Goal: Task Accomplishment & Management: Use online tool/utility

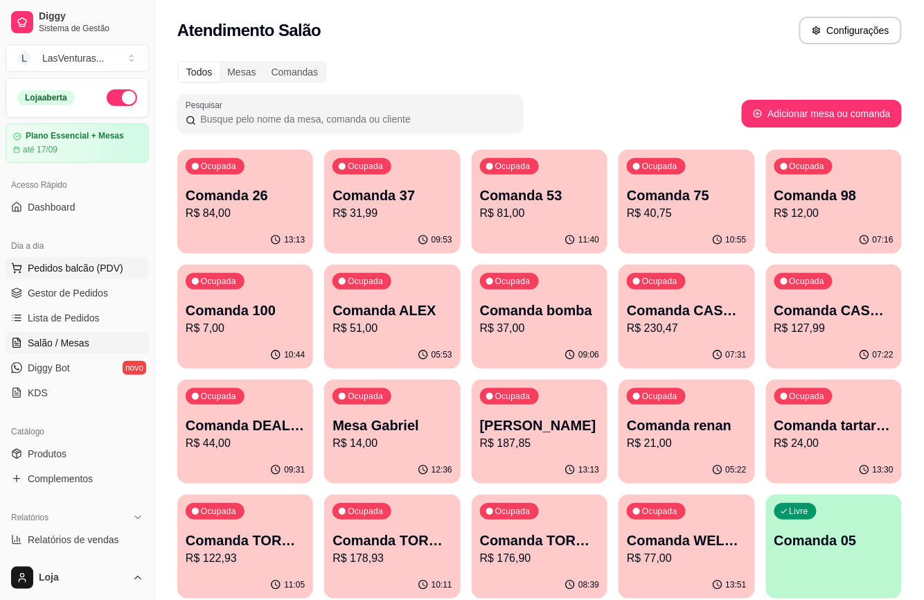
click at [67, 273] on span "Pedidos balcão (PDV)" at bounding box center [76, 268] width 96 height 14
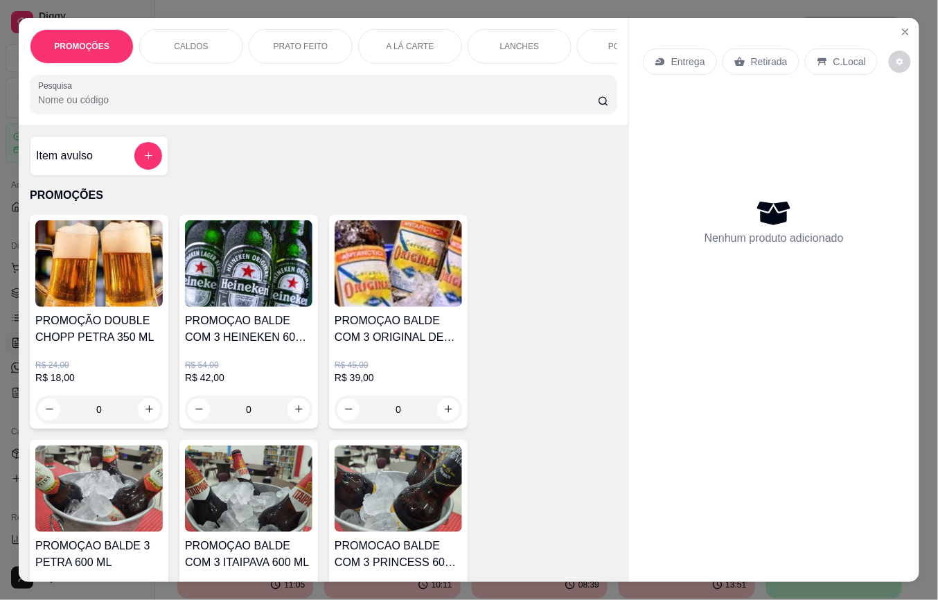
click at [114, 107] on input "Pesquisa" at bounding box center [318, 100] width 560 height 14
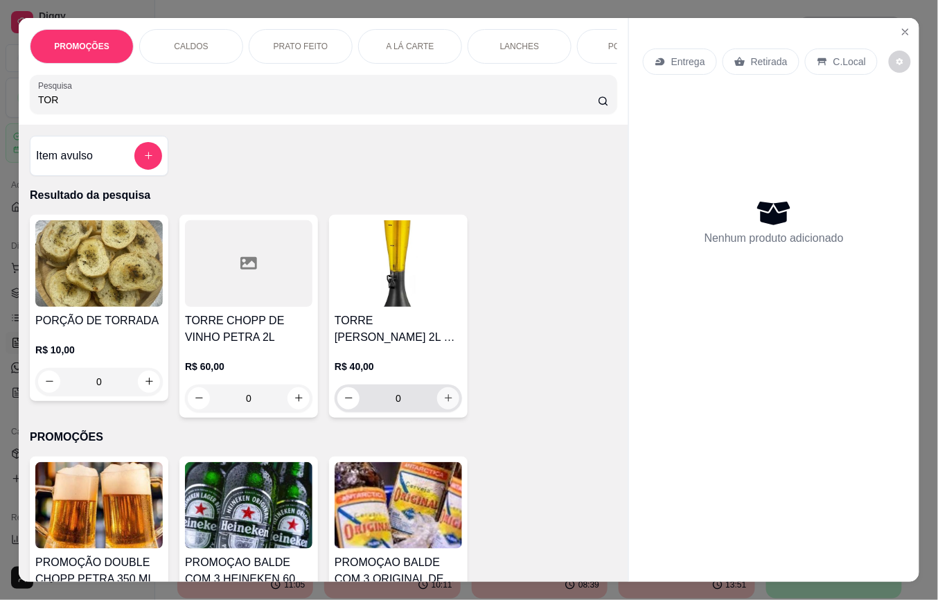
type input "TOR"
click at [443, 403] on icon "increase-product-quantity" at bounding box center [448, 398] width 10 height 10
click at [445, 402] on icon "increase-product-quantity" at bounding box center [449, 399] width 8 height 8
type input "3"
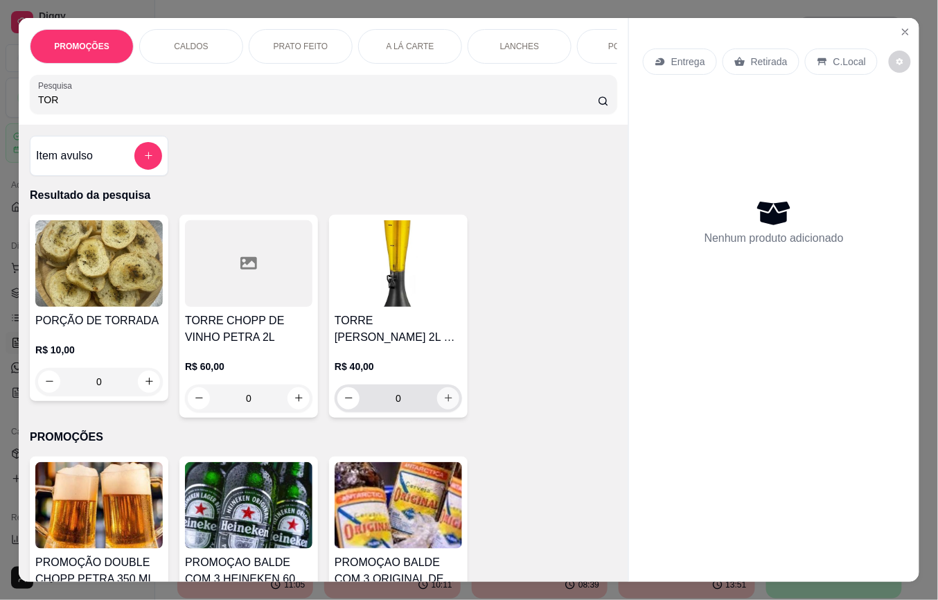
type input "3"
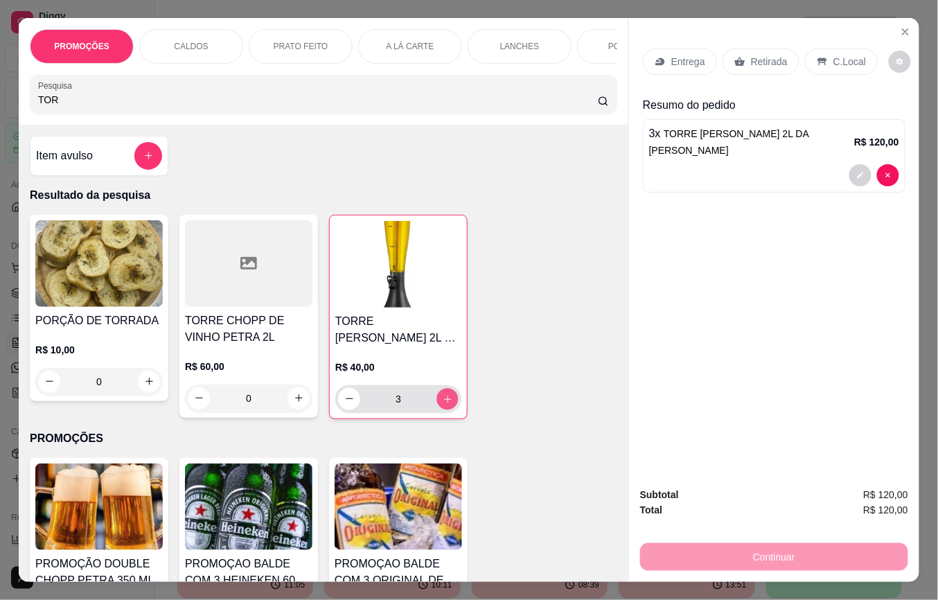
click at [443, 404] on icon "increase-product-quantity" at bounding box center [448, 399] width 10 height 10
click at [443, 403] on icon "increase-product-quantity" at bounding box center [448, 399] width 10 height 10
type input "6"
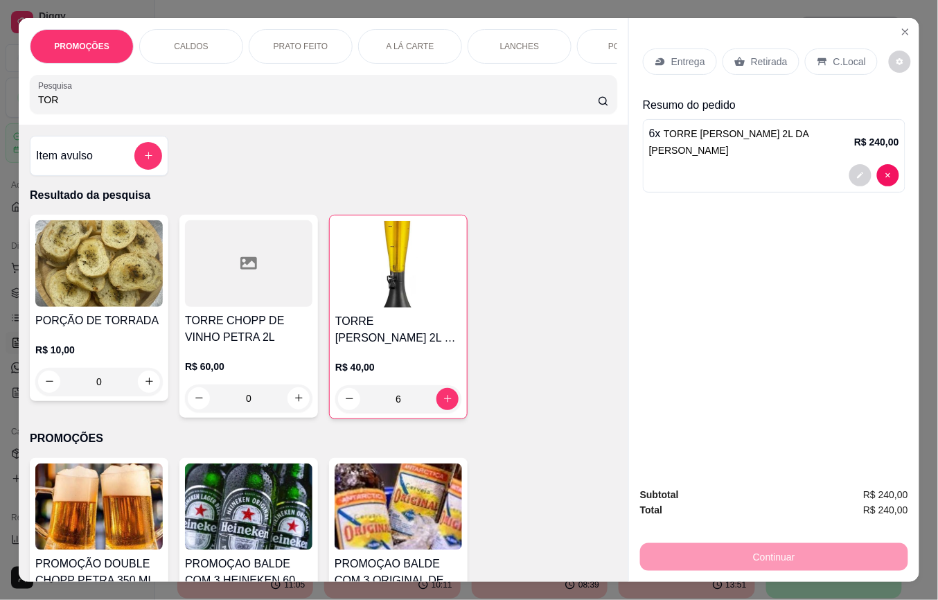
click at [751, 58] on p "Retirada" at bounding box center [769, 62] width 37 height 14
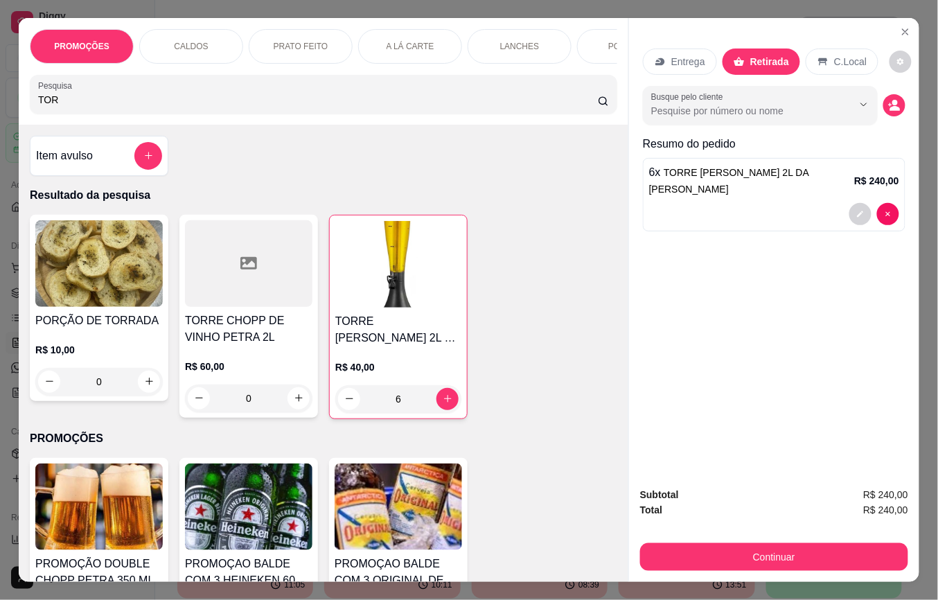
click at [720, 549] on button "Continuar" at bounding box center [774, 557] width 268 height 28
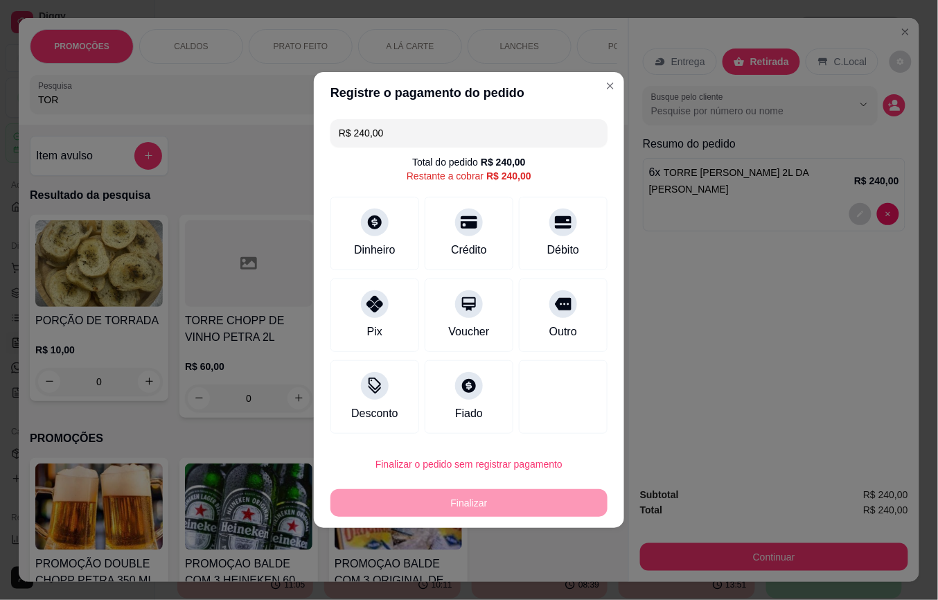
drag, startPoint x: 399, startPoint y: 131, endPoint x: 258, endPoint y: 156, distance: 143.5
click at [258, 156] on div "Registre o pagamento do pedido R$ 240,00 Total do pedido R$ 240,00 Restante a c…" at bounding box center [469, 300] width 938 height 600
click at [363, 301] on div at bounding box center [374, 300] width 30 height 30
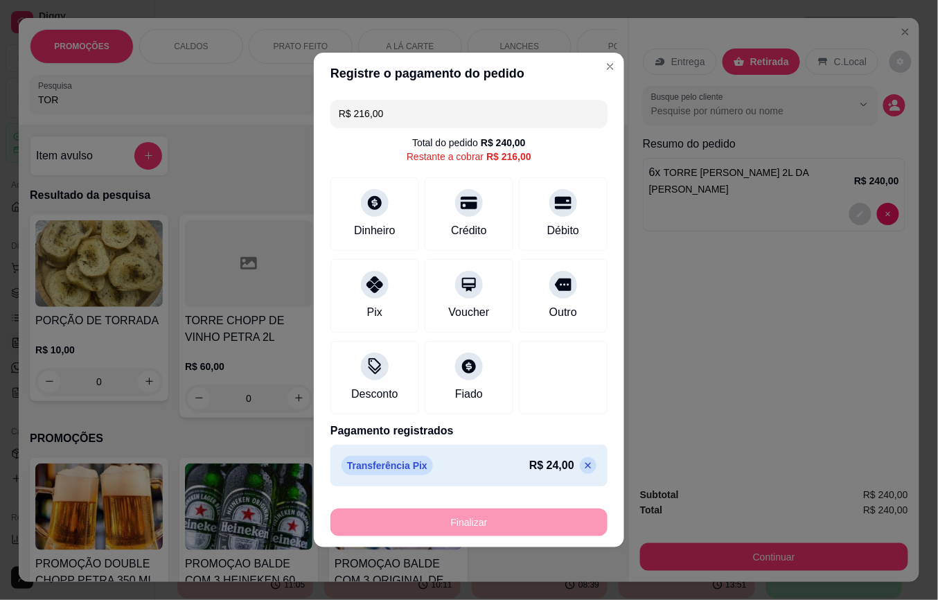
drag, startPoint x: 441, startPoint y: 125, endPoint x: 260, endPoint y: 132, distance: 180.9
click at [260, 132] on div "Registre o pagamento do pedido R$ 216,00 Total do pedido R$ 240,00 Restante a c…" at bounding box center [469, 300] width 938 height 600
click at [455, 223] on div "Crédito" at bounding box center [468, 229] width 39 height 18
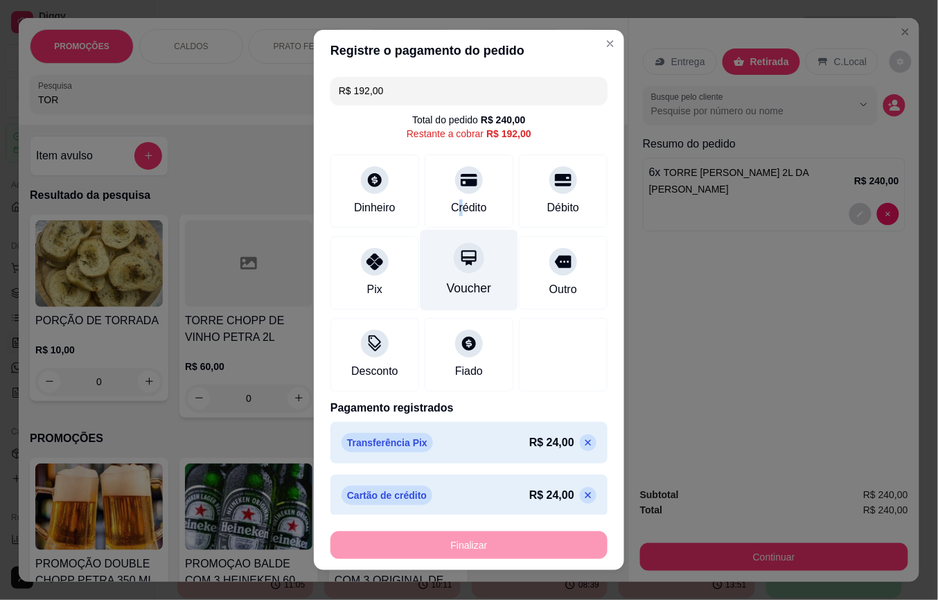
scroll to position [8, 0]
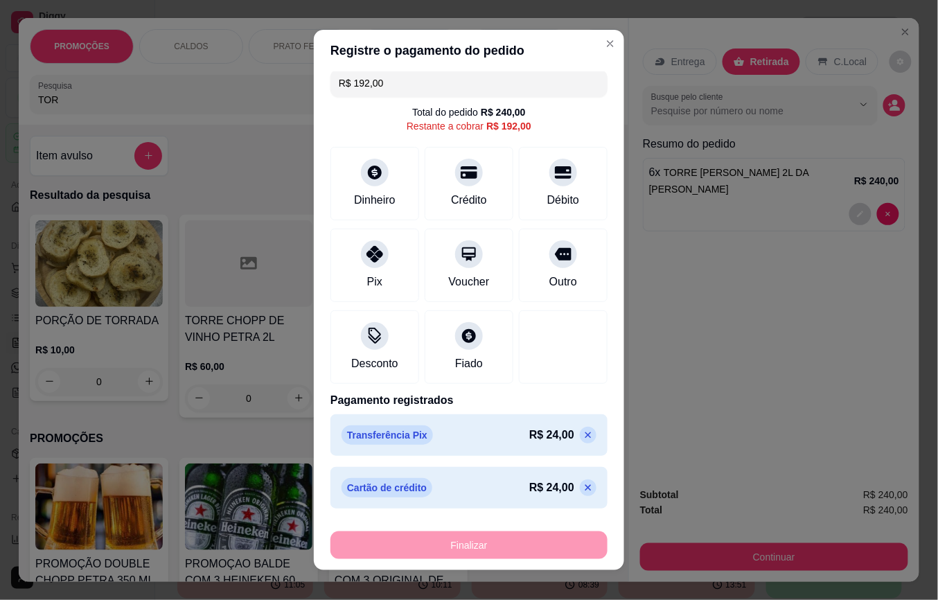
drag, startPoint x: 403, startPoint y: 86, endPoint x: 176, endPoint y: 24, distance: 235.5
click at [176, 24] on div "Registre o pagamento do pedido R$ 192,00 Total do pedido R$ 240,00 Restante a c…" at bounding box center [469, 300] width 938 height 600
click at [391, 248] on div "Pix" at bounding box center [375, 262] width 98 height 81
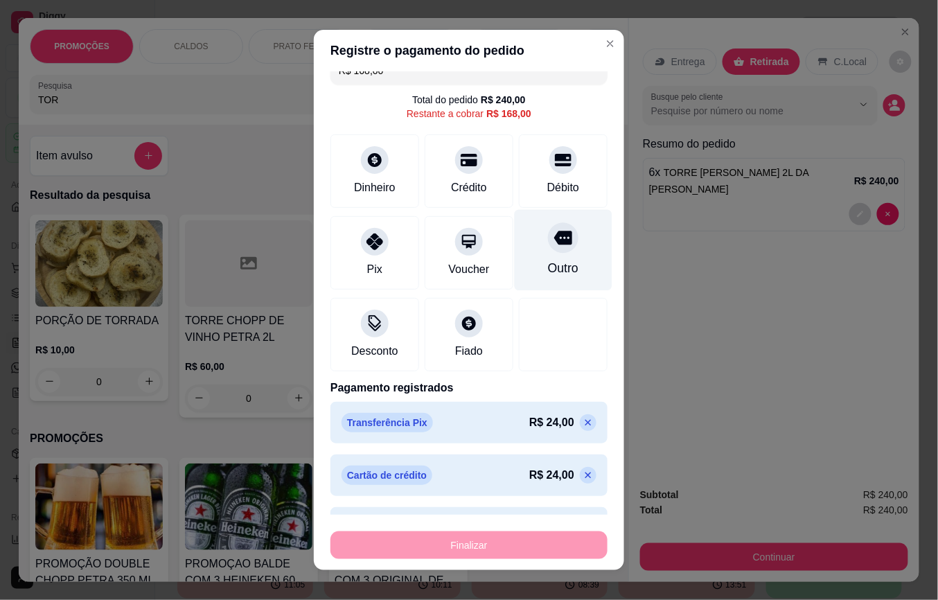
scroll to position [0, 0]
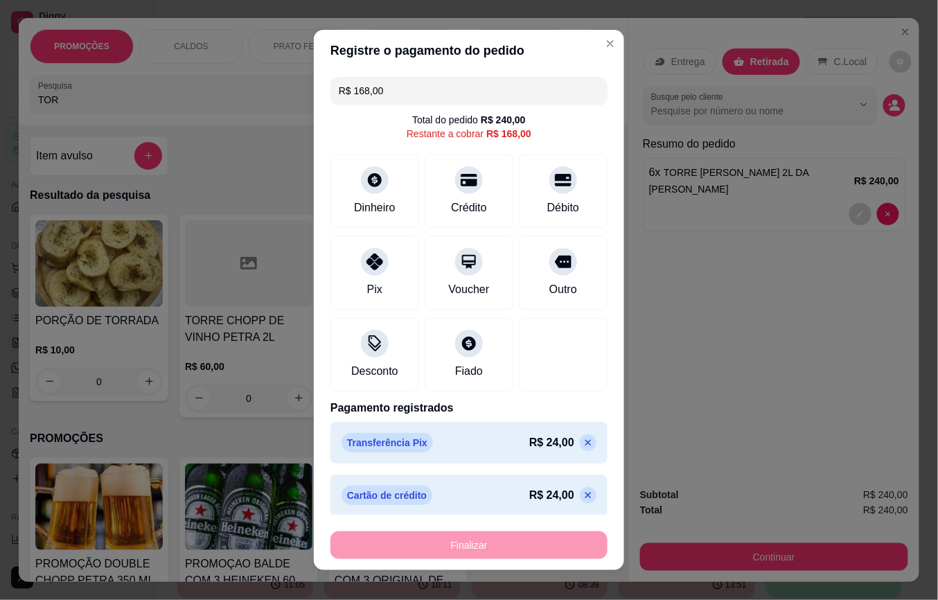
drag, startPoint x: 292, startPoint y: 94, endPoint x: 258, endPoint y: 92, distance: 34.7
click at [258, 92] on div "Registre o pagamento do pedido R$ 168,00 Total do pedido R$ 240,00 Restante a c…" at bounding box center [469, 300] width 938 height 600
drag, startPoint x: 431, startPoint y: 100, endPoint x: 280, endPoint y: 79, distance: 151.8
click at [263, 75] on div "Registre o pagamento do pedido R$ 168,00 Total do pedido R$ 240,00 Restante a c…" at bounding box center [469, 300] width 938 height 600
click at [366, 267] on icon at bounding box center [375, 258] width 18 height 18
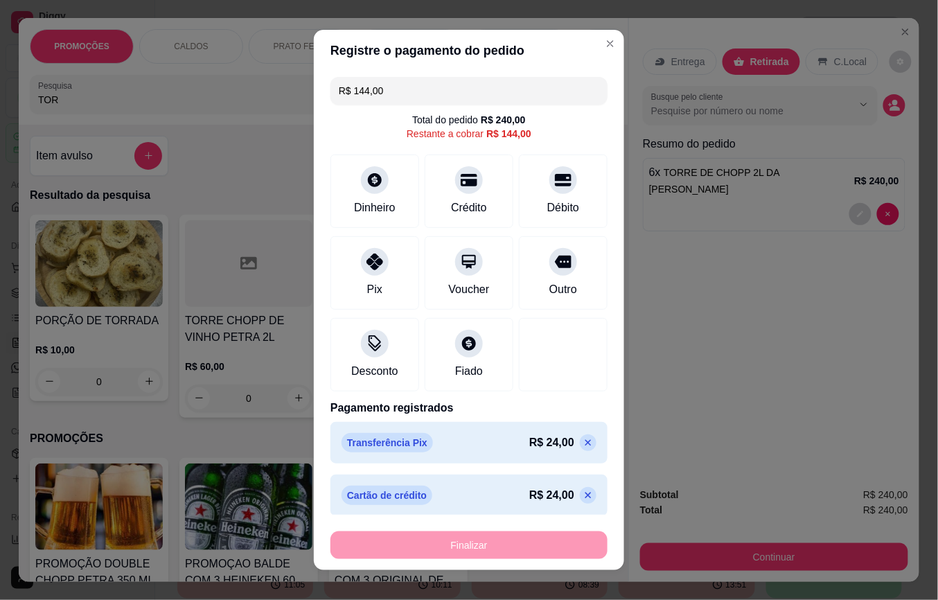
drag, startPoint x: 341, startPoint y: 76, endPoint x: 367, endPoint y: 92, distance: 30.2
click at [349, 90] on input "R$ 144,00" at bounding box center [469, 91] width 260 height 28
drag, startPoint x: 394, startPoint y: 84, endPoint x: 292, endPoint y: 108, distance: 104.5
click at [292, 108] on div "Registre o pagamento do pedido R$ 144,00 Total do pedido R$ 240,00 Restante a c…" at bounding box center [469, 300] width 938 height 600
type input "R$ 24,00"
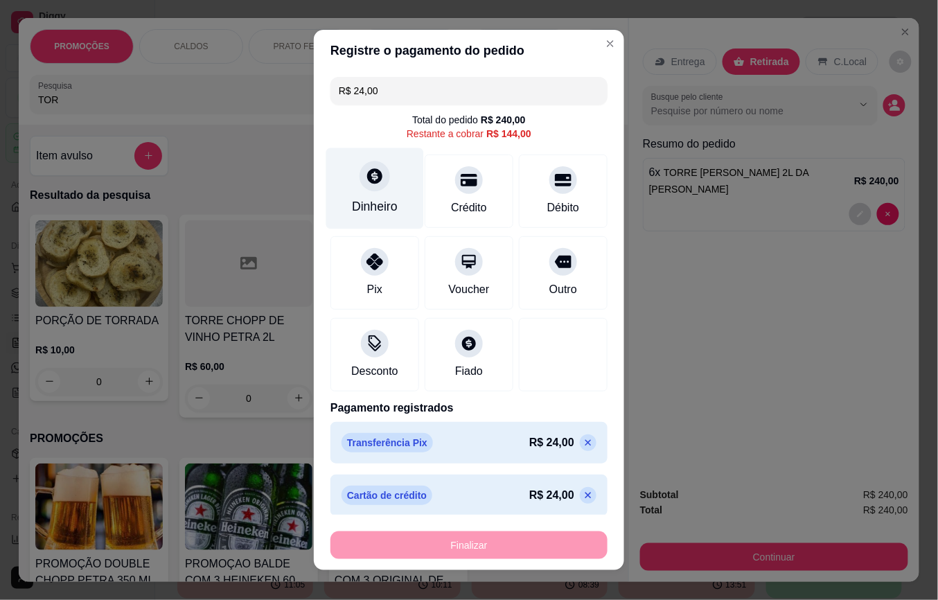
click at [375, 189] on div "Dinheiro" at bounding box center [375, 188] width 98 height 81
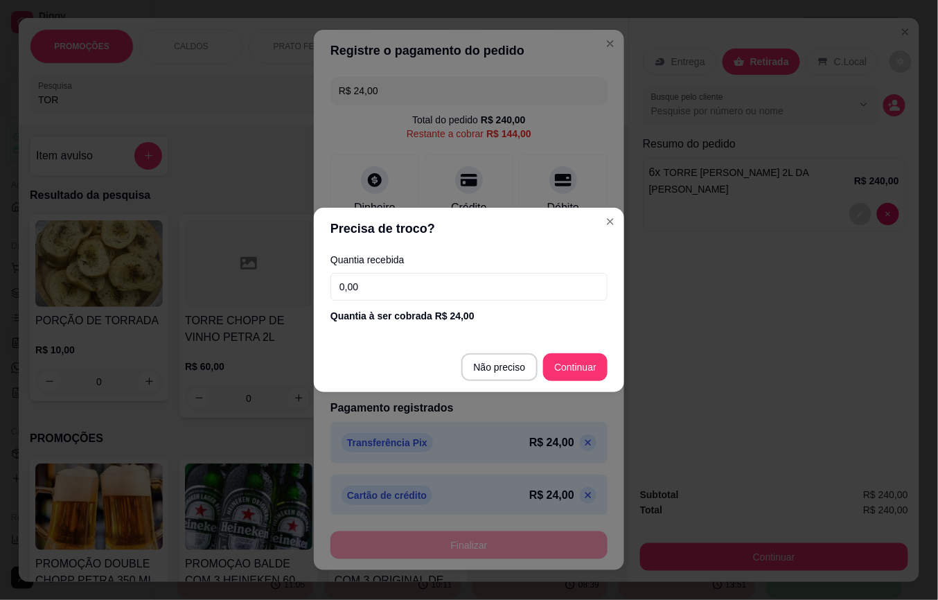
click at [397, 309] on div "Quantia à ser cobrada R$ 24,00" at bounding box center [468, 316] width 277 height 14
click at [397, 300] on div "Quantia recebida 0,00 Quantia à ser cobrada R$ 24,00" at bounding box center [469, 288] width 310 height 79
click at [392, 296] on input "0,00" at bounding box center [468, 287] width 277 height 28
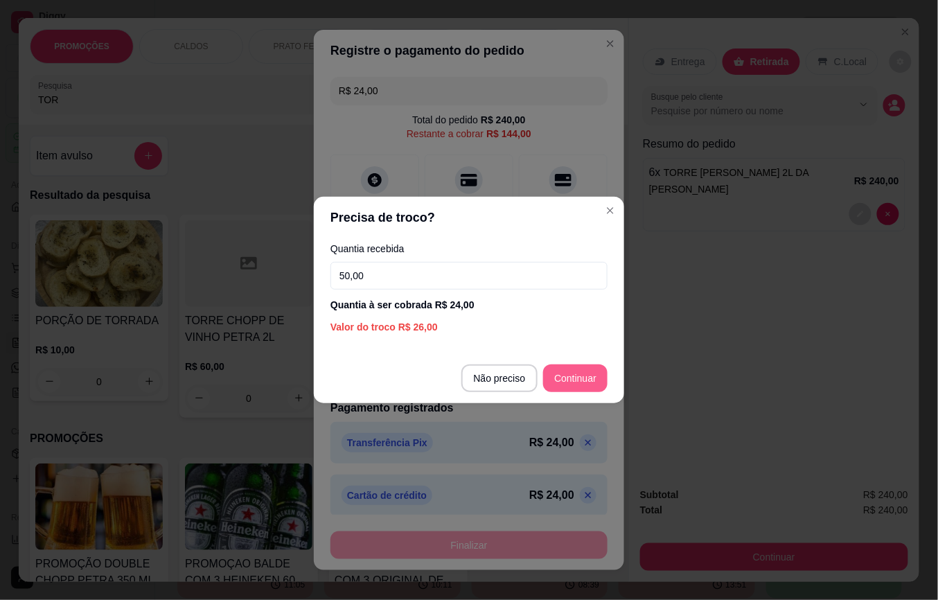
type input "50,00"
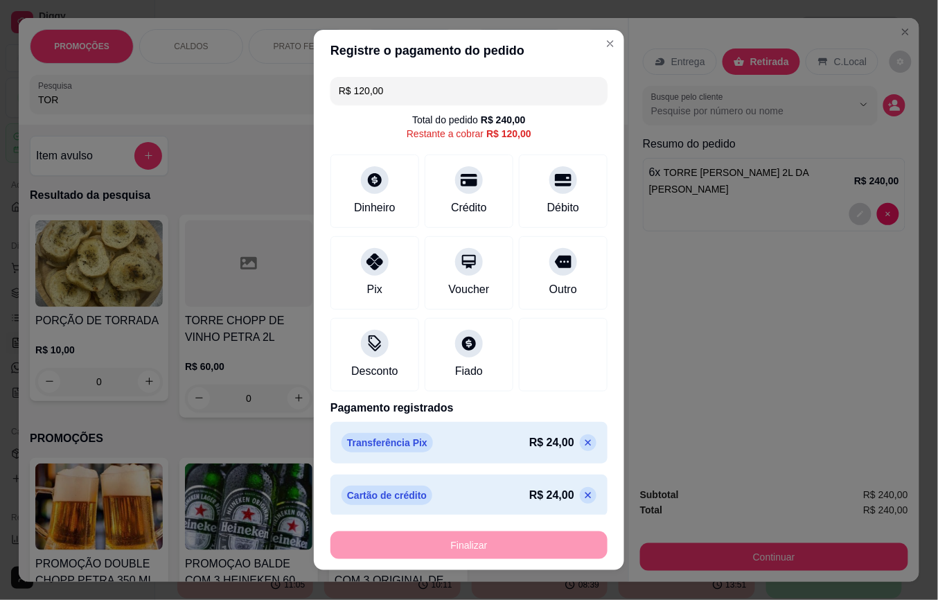
drag, startPoint x: 328, startPoint y: 100, endPoint x: 294, endPoint y: 114, distance: 35.7
click at [294, 114] on div "Registre o pagamento do pedido R$ 120,00 Total do pedido R$ 240,00 Restante a c…" at bounding box center [469, 300] width 938 height 600
click at [464, 181] on div "Crédito" at bounding box center [469, 188] width 98 height 81
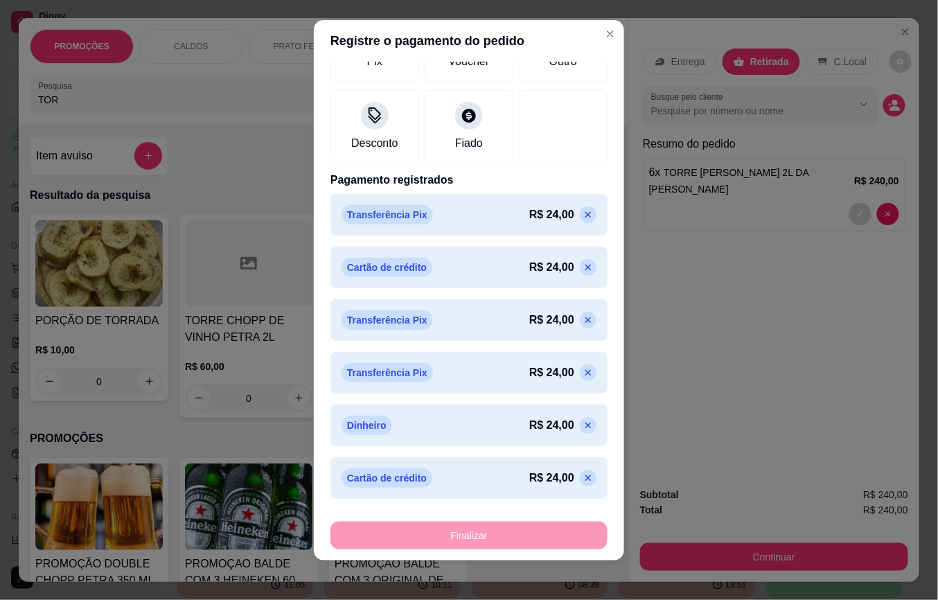
scroll to position [15, 0]
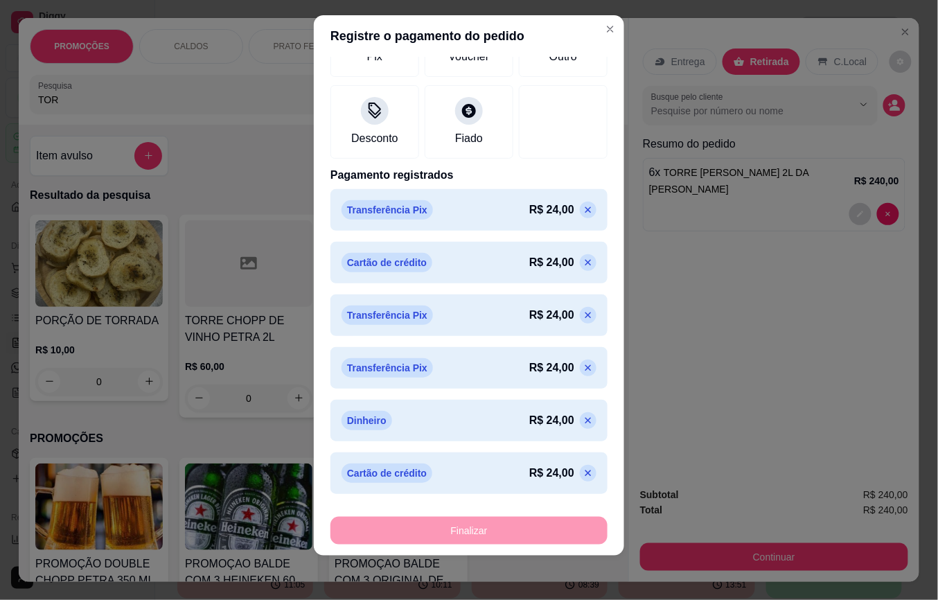
click at [582, 475] on icon at bounding box center [587, 472] width 11 height 11
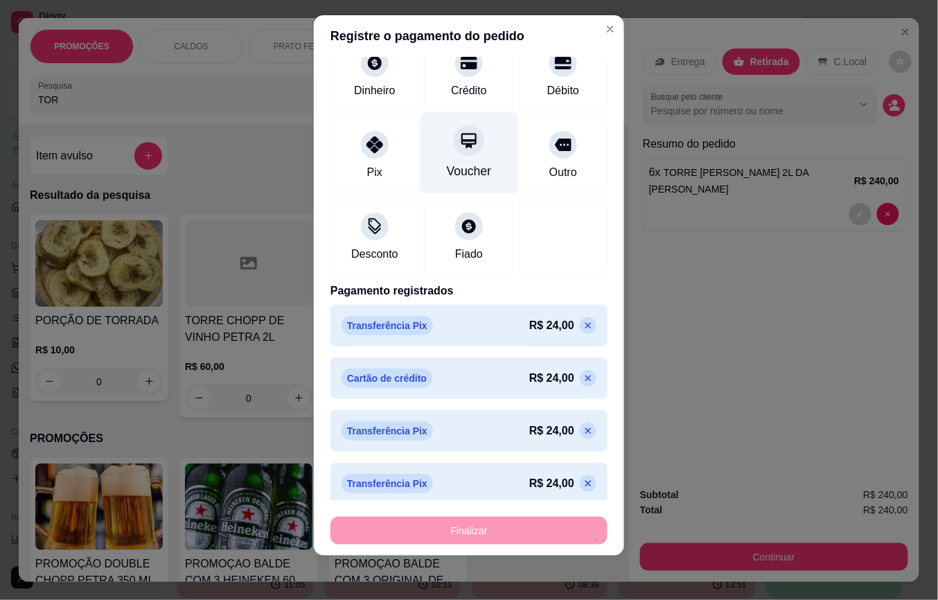
scroll to position [0, 0]
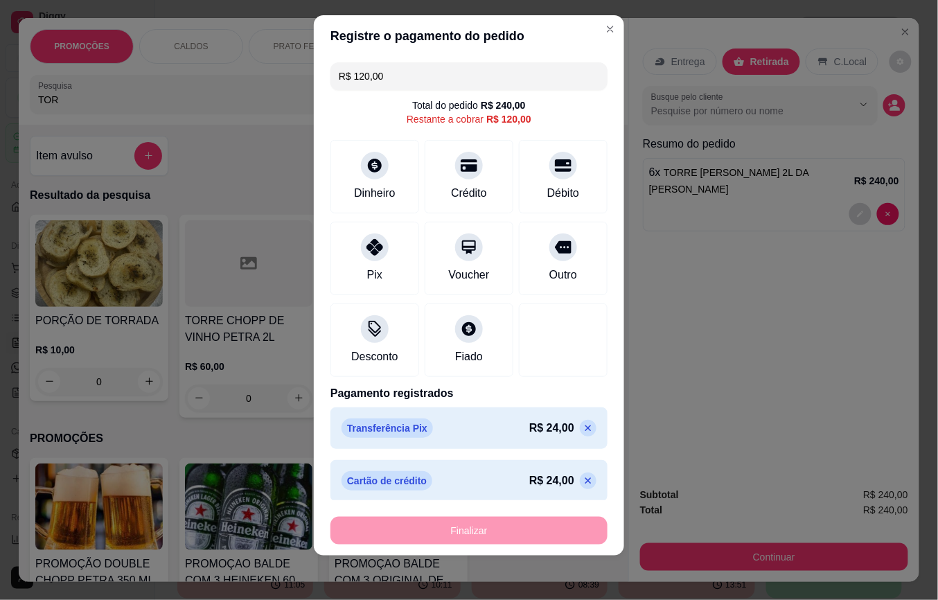
drag, startPoint x: 384, startPoint y: 78, endPoint x: 292, endPoint y: 73, distance: 91.5
click at [292, 73] on div "Registre o pagamento do pedido R$ 120,00 Total do pedido R$ 240,00 Restante a c…" at bounding box center [469, 300] width 938 height 600
click at [522, 184] on div "Débito" at bounding box center [564, 174] width 98 height 81
drag, startPoint x: 388, startPoint y: 69, endPoint x: 336, endPoint y: 83, distance: 54.4
click at [339, 83] on input "R$ 96,00" at bounding box center [469, 76] width 260 height 28
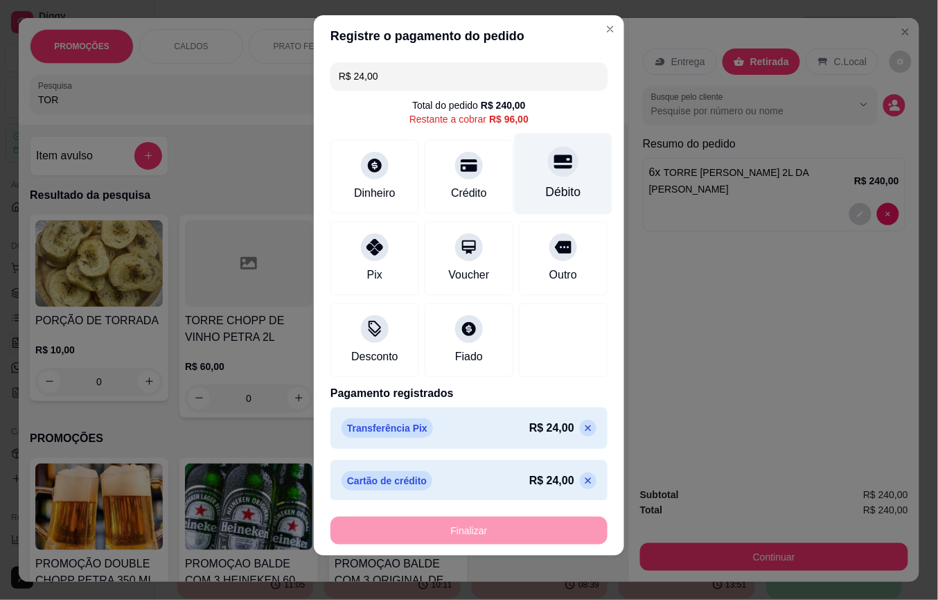
click at [554, 163] on icon at bounding box center [563, 162] width 18 height 14
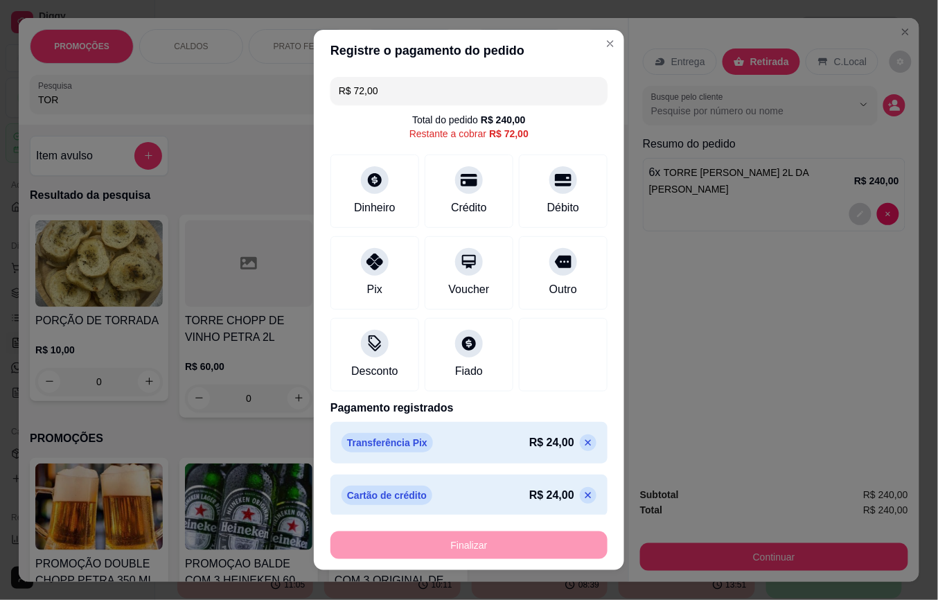
drag, startPoint x: 411, startPoint y: 91, endPoint x: 292, endPoint y: 83, distance: 118.7
click at [292, 83] on div "Registre o pagamento do pedido R$ 72,00 Total do pedido R$ 240,00 Restante a co…" at bounding box center [469, 300] width 938 height 600
click at [413, 114] on div "Total do pedido R$ 240,00" at bounding box center [469, 120] width 114 height 14
click at [391, 92] on input "R$ 72,00" at bounding box center [469, 91] width 260 height 28
drag, startPoint x: 394, startPoint y: 93, endPoint x: 310, endPoint y: 109, distance: 85.3
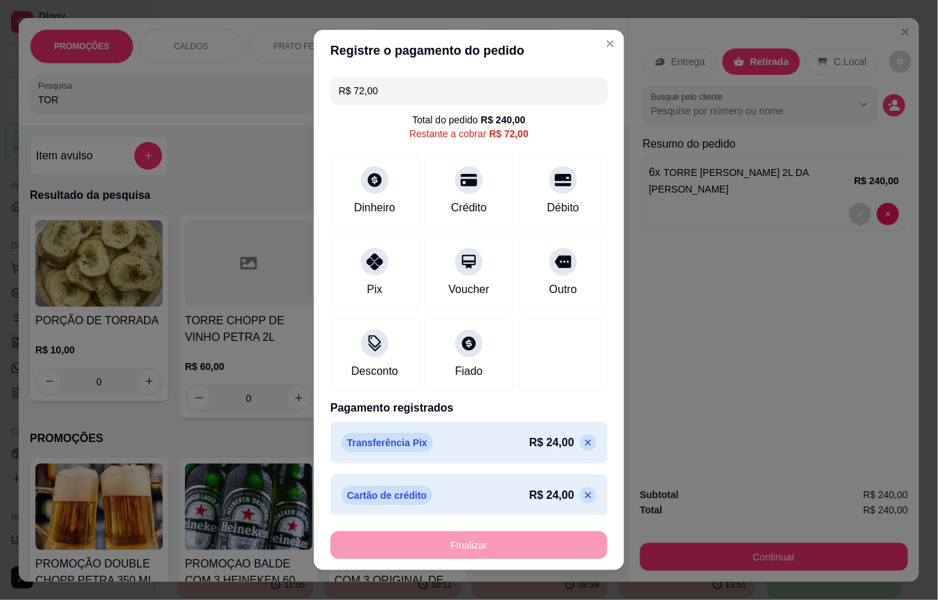
click at [314, 109] on div "R$ 72,00 Total do pedido R$ 240,00 Restante a cobrar R$ 72,00 Dinheiro Crédito …" at bounding box center [469, 292] width 310 height 443
click at [380, 93] on input "R$ 72,00" at bounding box center [469, 91] width 260 height 28
drag, startPoint x: 378, startPoint y: 93, endPoint x: 330, endPoint y: 101, distance: 48.5
click at [330, 101] on div "R$ 72,00" at bounding box center [468, 91] width 277 height 28
click at [377, 89] on input "R$ 72,00" at bounding box center [469, 91] width 260 height 28
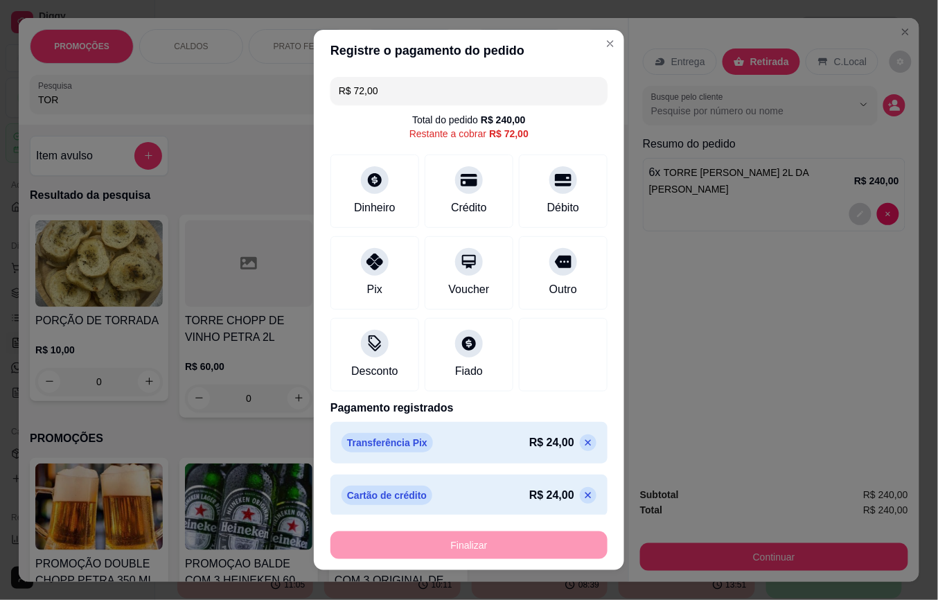
drag, startPoint x: 373, startPoint y: 89, endPoint x: 339, endPoint y: 96, distance: 34.5
click at [339, 96] on input "R$ 72,00" at bounding box center [469, 91] width 260 height 28
drag, startPoint x: 407, startPoint y: 114, endPoint x: 405, endPoint y: 89, distance: 25.7
click at [408, 111] on div "R$ 72,00 Total do pedido R$ 240,00 Restante a cobrar R$ 72,00 Dinheiro Crédito …" at bounding box center [469, 292] width 310 height 443
click at [400, 80] on input "R$ 72,00" at bounding box center [469, 91] width 260 height 28
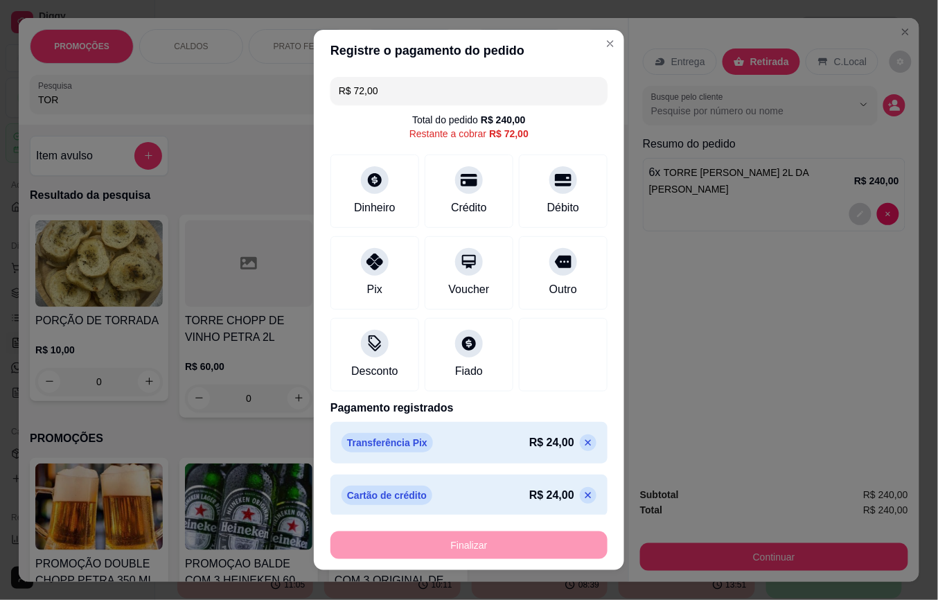
drag, startPoint x: 386, startPoint y: 98, endPoint x: 312, endPoint y: 111, distance: 75.3
click at [314, 111] on div "R$ 72,00 Total do pedido R$ 240,00 Restante a cobrar R$ 72,00 Dinheiro Crédito …" at bounding box center [469, 292] width 310 height 443
click at [382, 92] on input "R$ 72,00" at bounding box center [469, 91] width 260 height 28
drag, startPoint x: 384, startPoint y: 92, endPoint x: 342, endPoint y: 101, distance: 42.5
click at [342, 101] on input "R$ 72,00" at bounding box center [469, 91] width 260 height 28
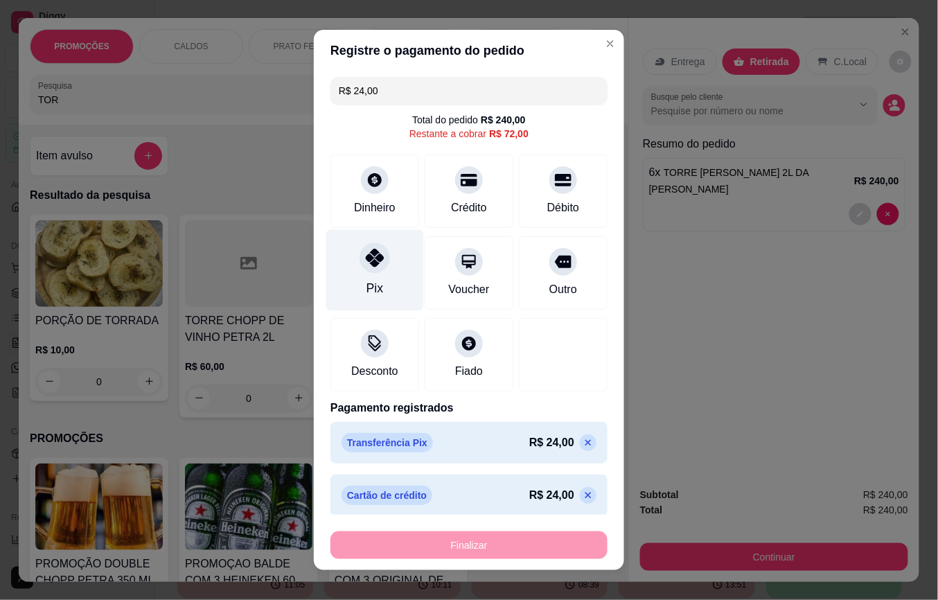
click at [366, 265] on icon at bounding box center [375, 258] width 18 height 18
drag, startPoint x: 388, startPoint y: 96, endPoint x: 173, endPoint y: 98, distance: 214.7
click at [173, 98] on div "Registre o pagamento do pedido R$ 48,00 Total do pedido R$ 240,00 Restante a co…" at bounding box center [469, 300] width 938 height 600
click at [374, 100] on input "R$ 48,00" at bounding box center [469, 91] width 260 height 28
drag, startPoint x: 386, startPoint y: 93, endPoint x: 313, endPoint y: 90, distance: 73.5
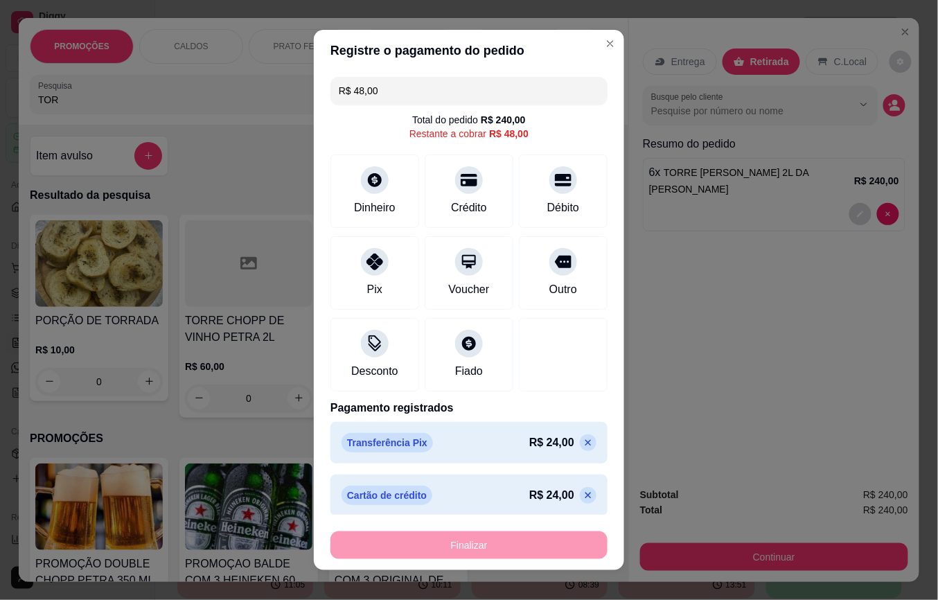
click at [314, 90] on div "R$ 48,00 Total do pedido R$ 240,00 Restante a cobrar R$ 48,00 Dinheiro Crédito …" at bounding box center [469, 292] width 310 height 443
click at [393, 68] on header "Registre o pagamento do pedido" at bounding box center [469, 51] width 310 height 42
drag, startPoint x: 377, startPoint y: 103, endPoint x: 342, endPoint y: 119, distance: 38.7
click at [342, 119] on div "R$ 48,00 Total do pedido R$ 240,00 Restante a cobrar R$ 48,00 Dinheiro Crédito …" at bounding box center [469, 292] width 310 height 443
type input "R$ 24,00"
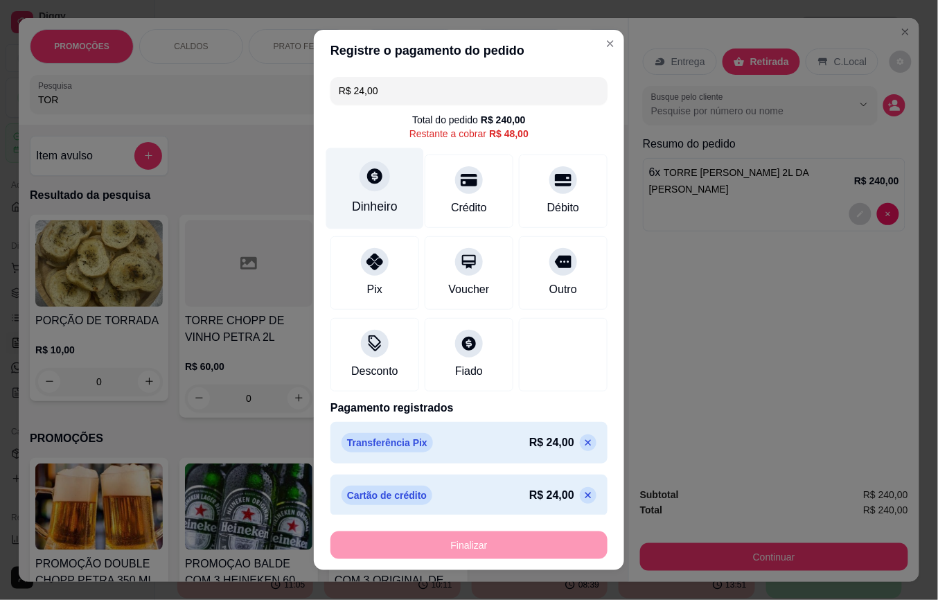
click at [364, 200] on div "Dinheiro" at bounding box center [375, 207] width 46 height 18
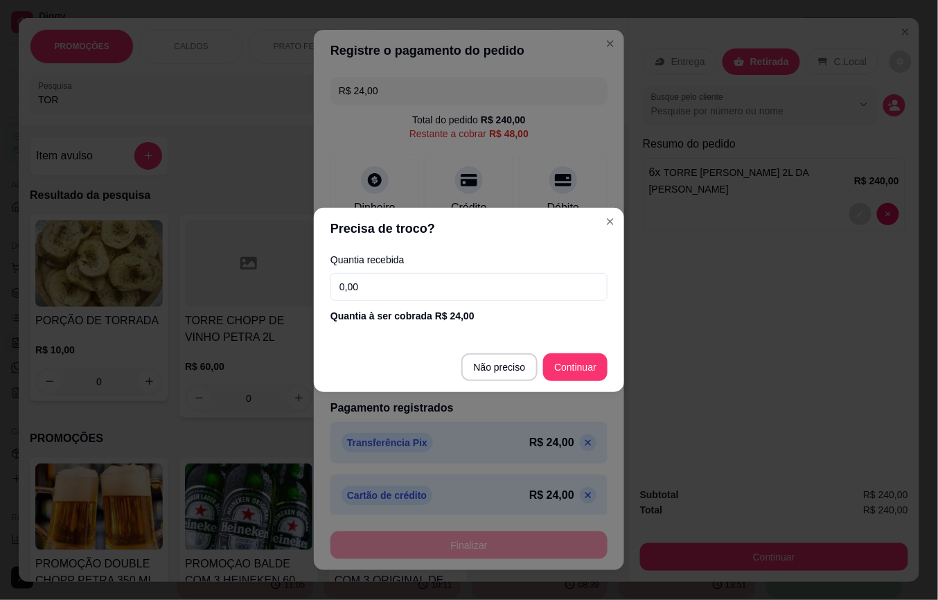
click at [382, 286] on input "0,00" at bounding box center [468, 287] width 277 height 28
type input "24,00"
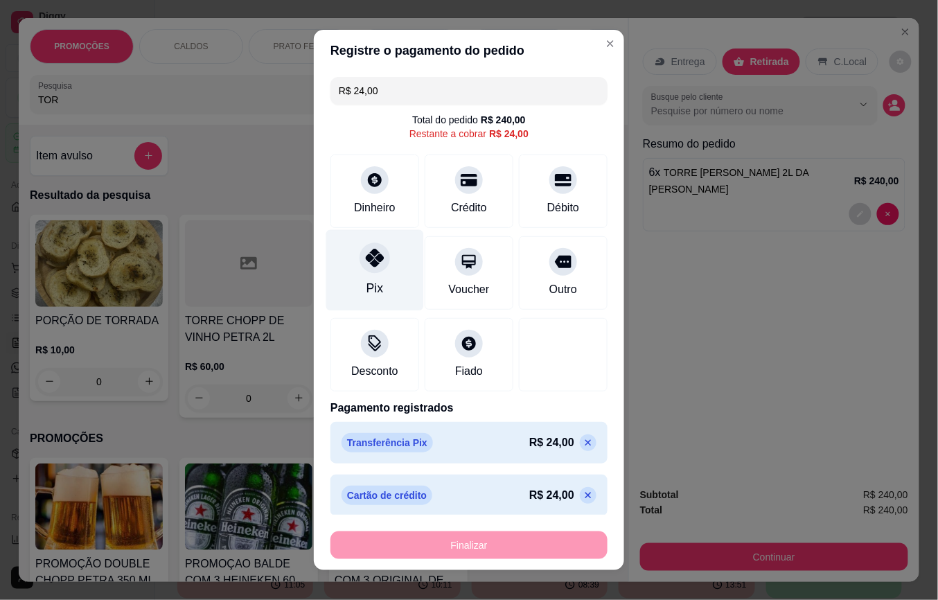
click at [373, 272] on div "Pix" at bounding box center [375, 270] width 98 height 81
type input "R$ 0,00"
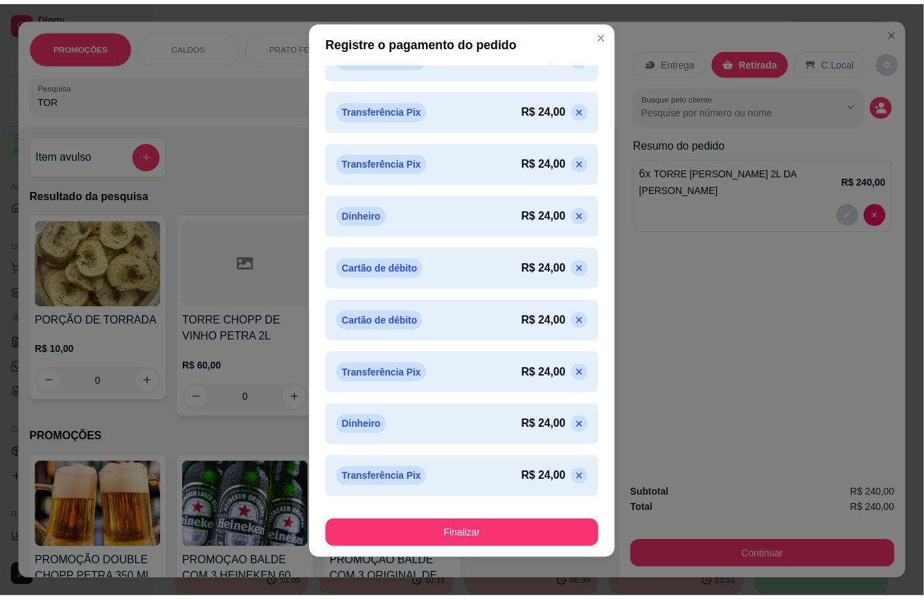
scroll to position [15, 0]
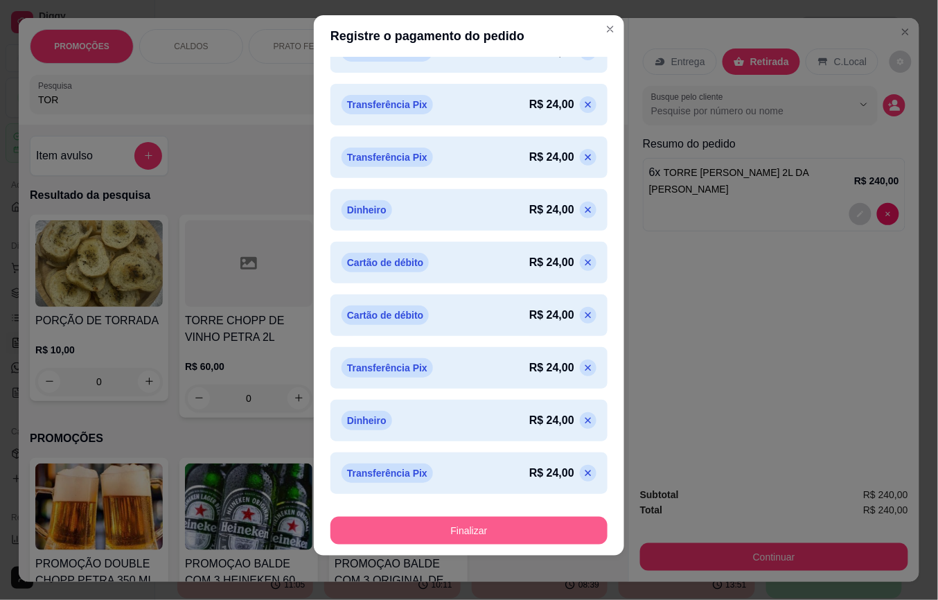
click at [425, 541] on button "Finalizar" at bounding box center [468, 531] width 277 height 28
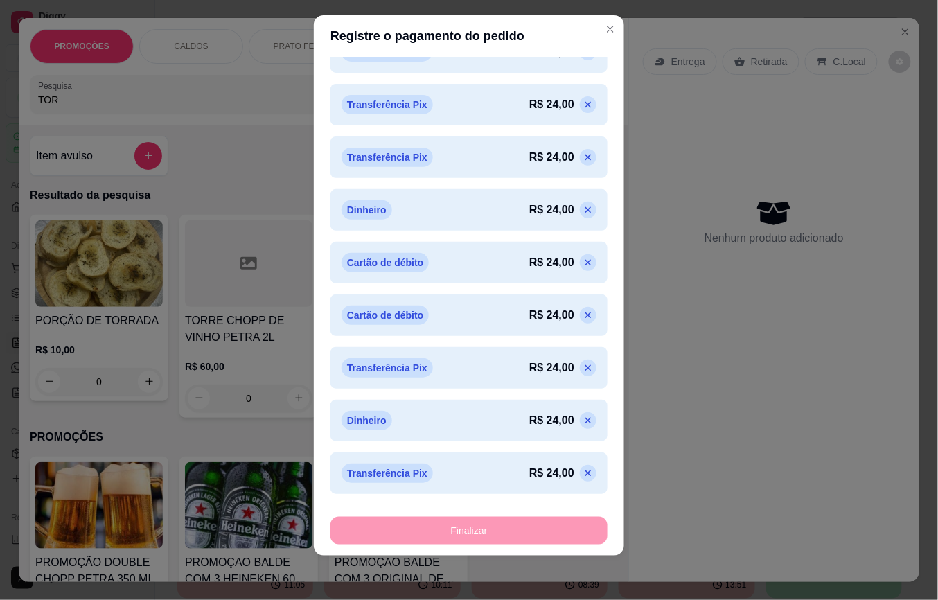
type input "0"
type input "-R$ 240,00"
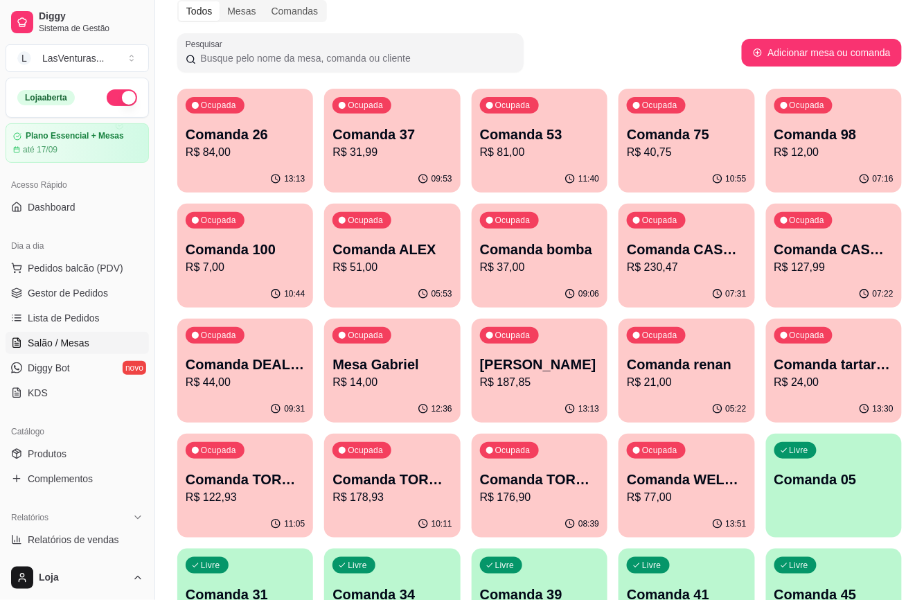
scroll to position [92, 0]
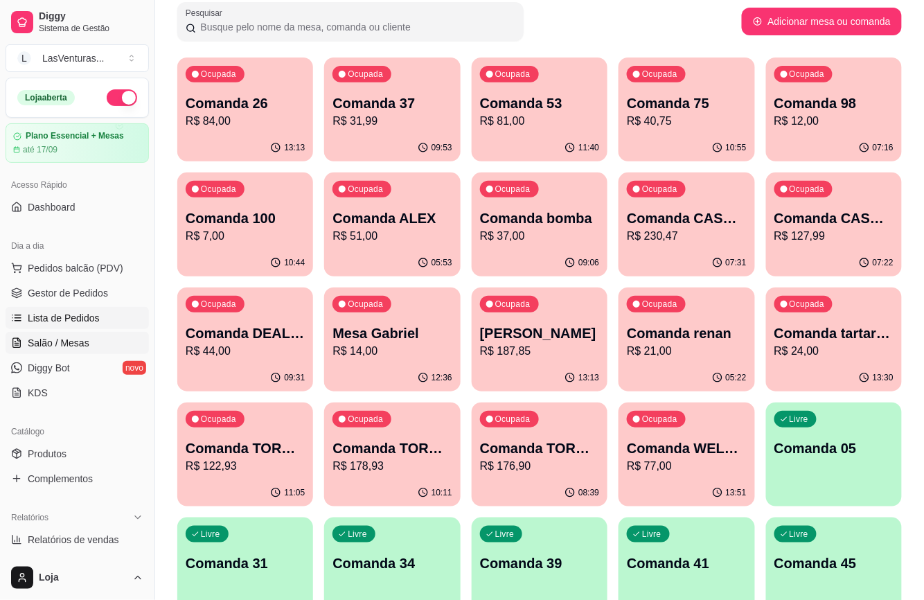
click at [115, 307] on link "Lista de Pedidos" at bounding box center [77, 318] width 143 height 22
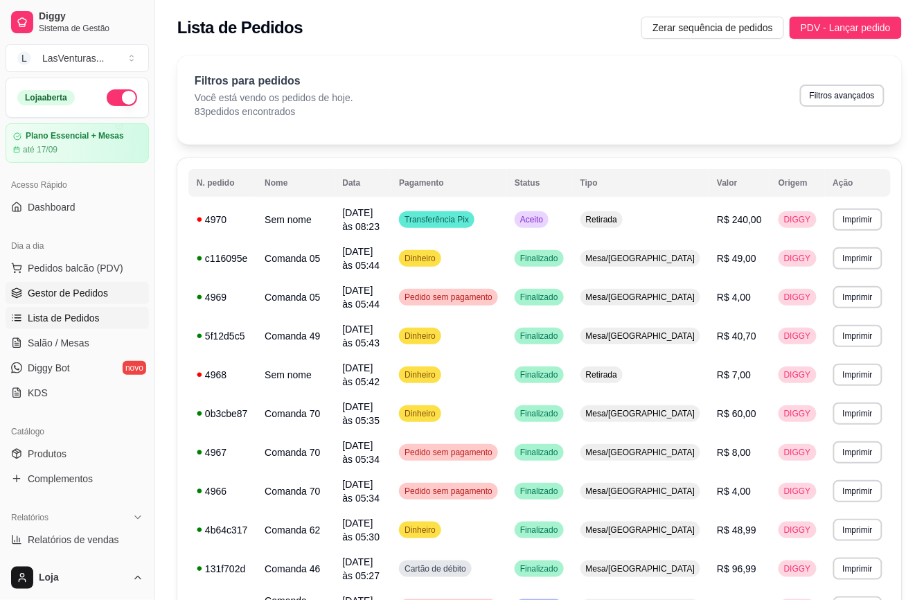
click at [119, 294] on link "Gestor de Pedidos" at bounding box center [77, 293] width 143 height 22
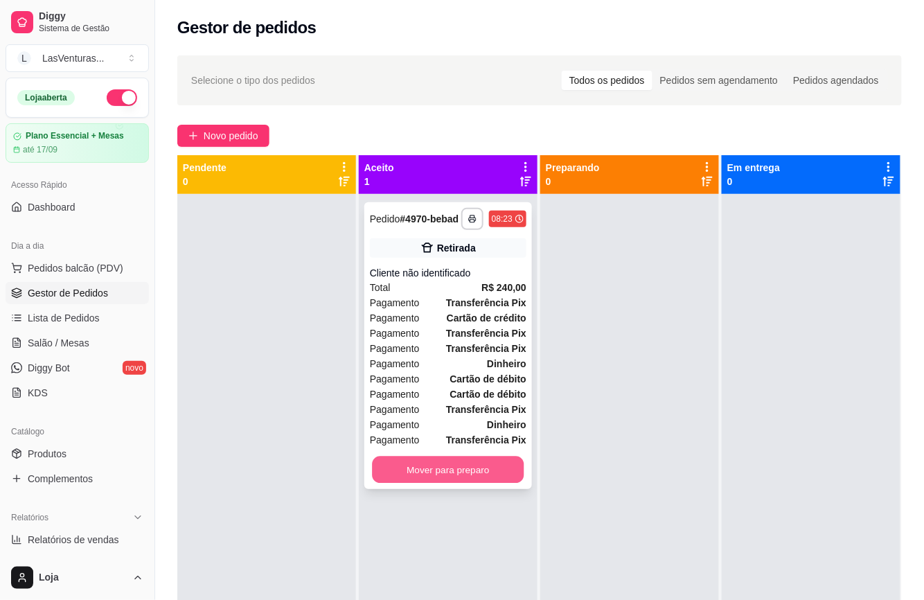
click at [432, 476] on button "Mover para preparo" at bounding box center [448, 469] width 152 height 27
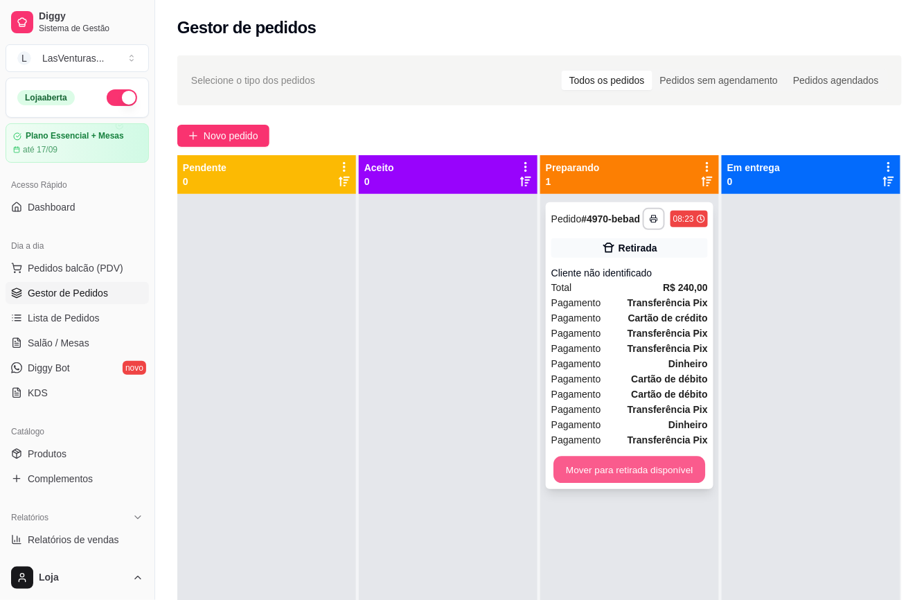
click at [575, 477] on button "Mover para retirada disponível" at bounding box center [629, 469] width 152 height 27
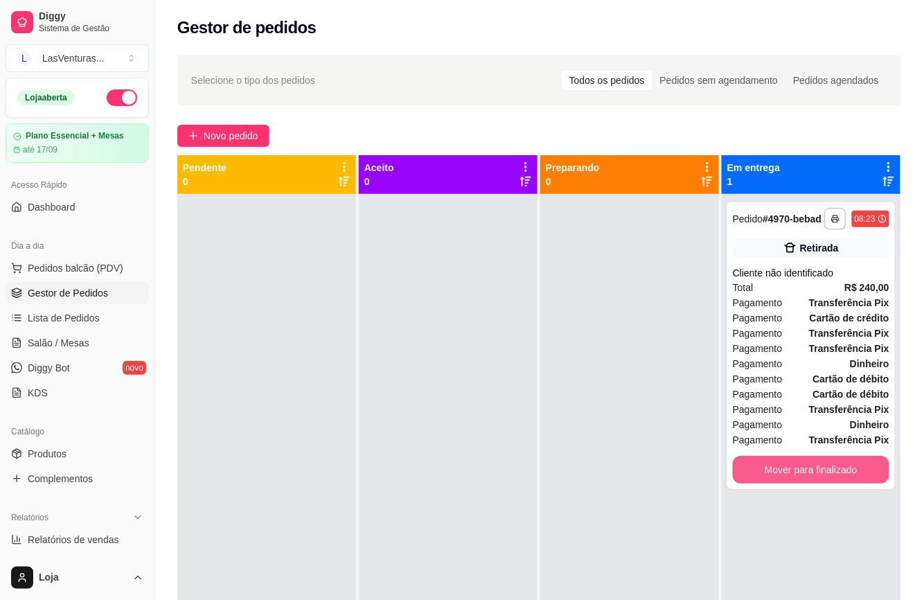
click at [780, 474] on button "Mover para finalizado" at bounding box center [811, 470] width 157 height 28
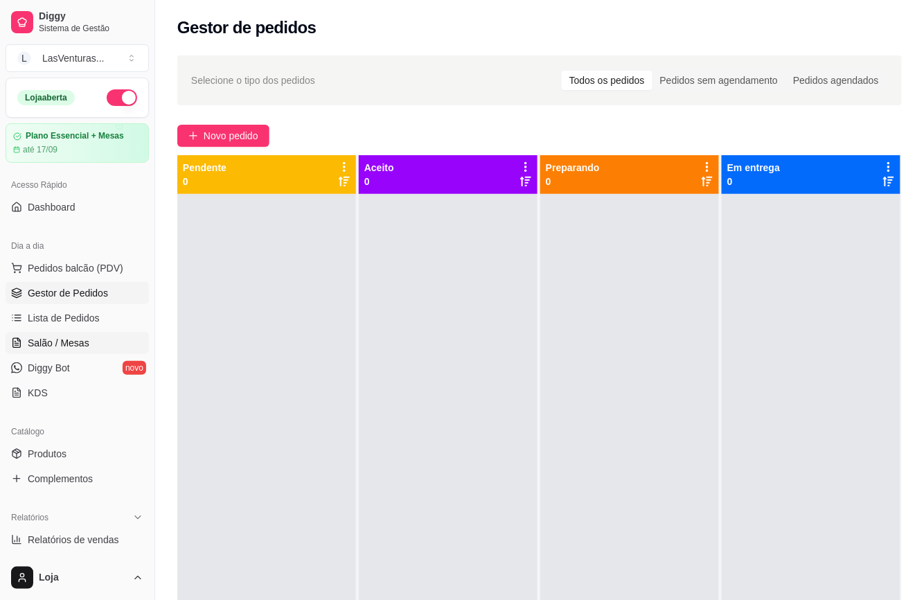
click at [97, 341] on link "Salão / Mesas" at bounding box center [77, 343] width 143 height 22
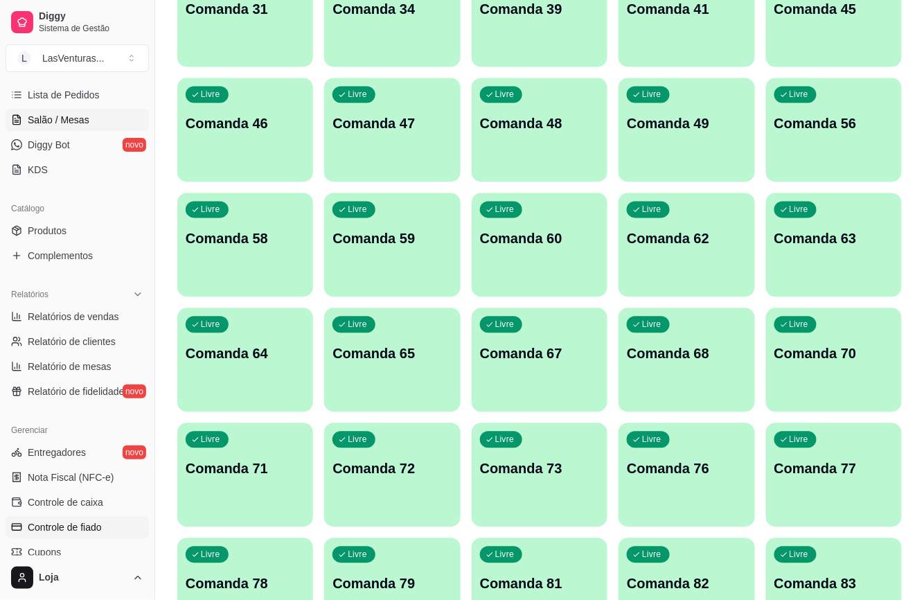
scroll to position [397, 0]
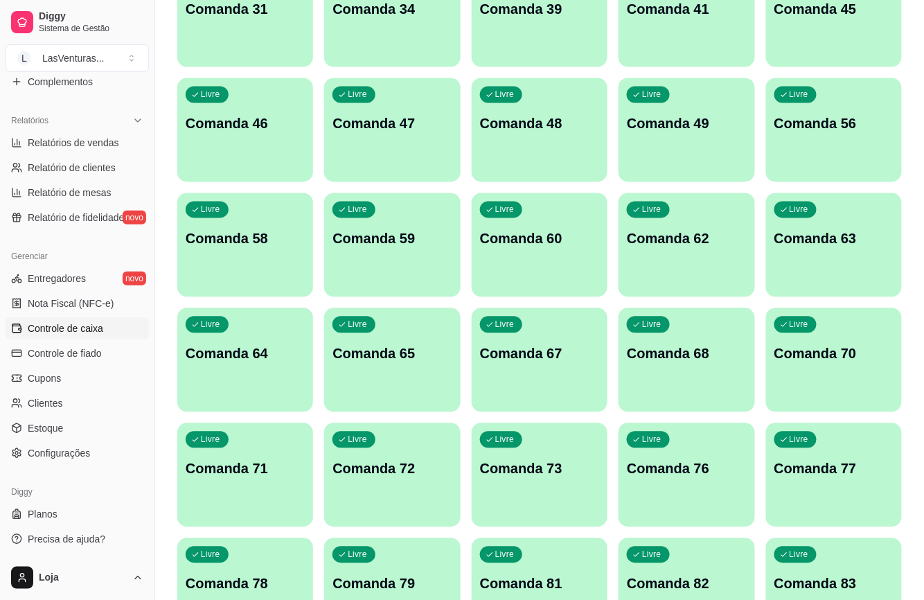
click at [103, 330] on link "Controle de caixa" at bounding box center [77, 328] width 143 height 22
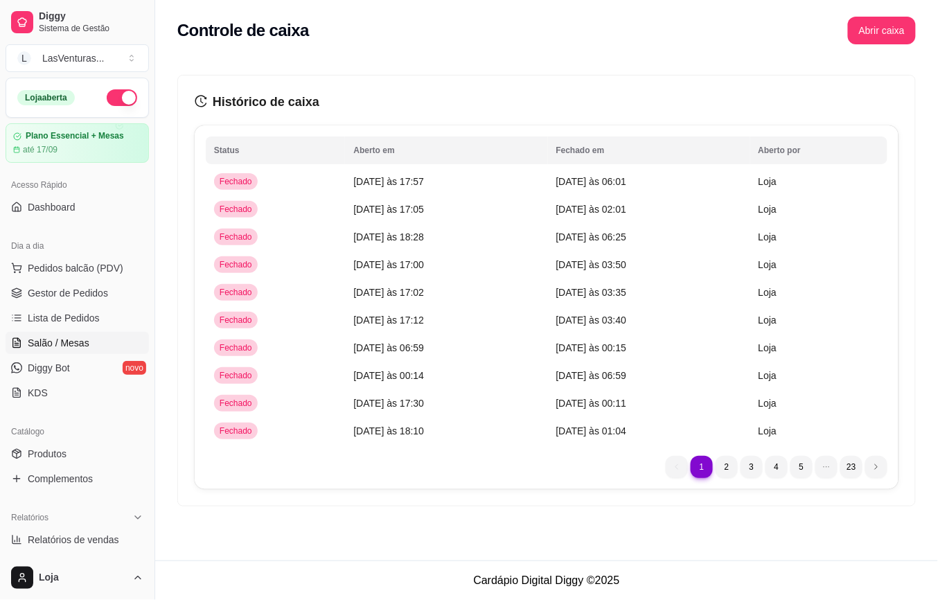
click at [70, 354] on link "Salão / Mesas" at bounding box center [77, 343] width 143 height 22
